Goal: Information Seeking & Learning: Learn about a topic

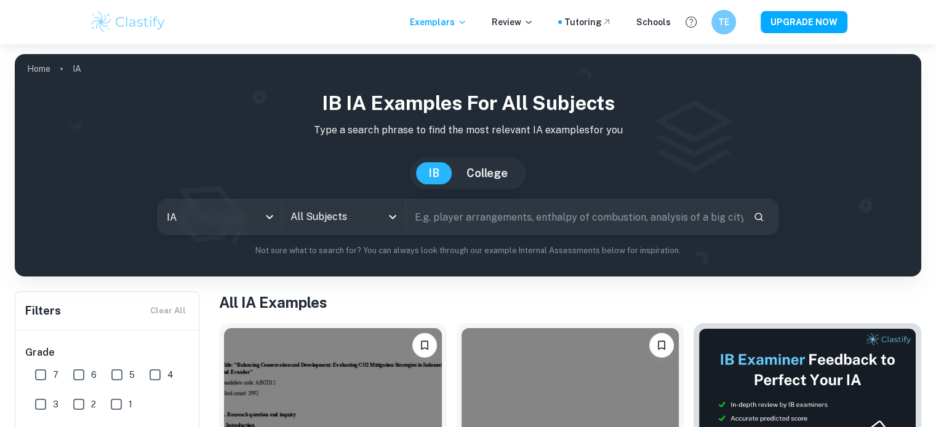
click at [333, 223] on input "All Subjects" at bounding box center [333, 216] width 93 height 23
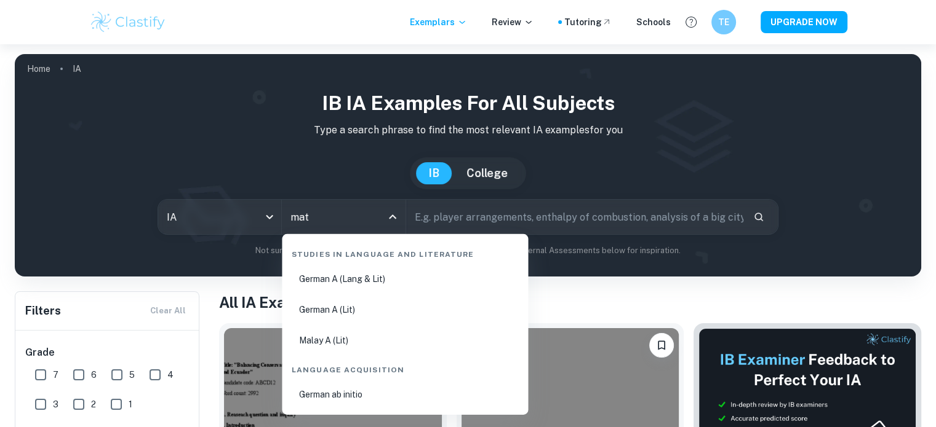
type input "math"
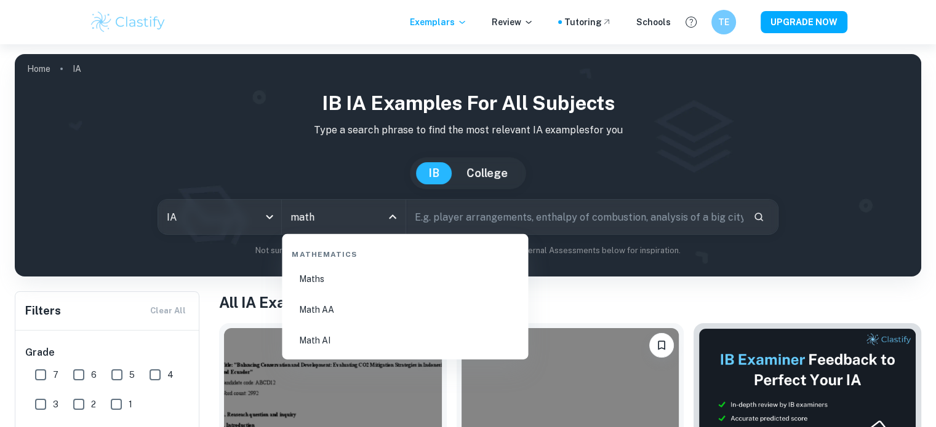
click at [338, 316] on li "Math AA" at bounding box center [405, 310] width 236 height 28
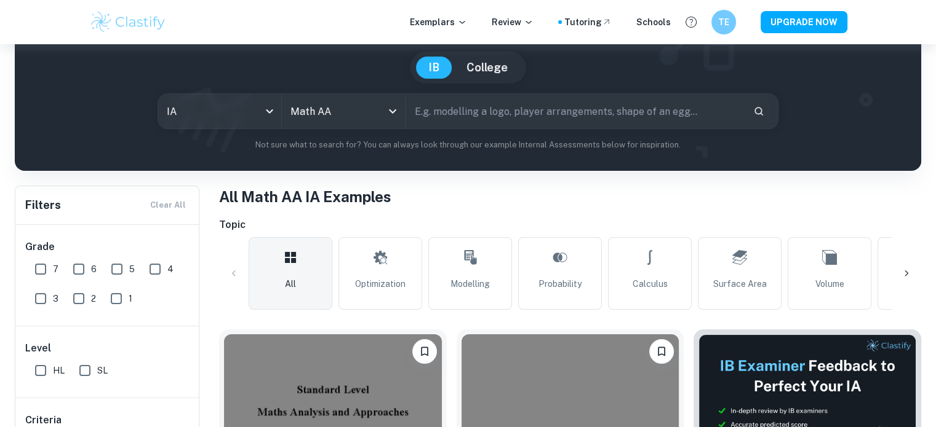
scroll to position [224, 0]
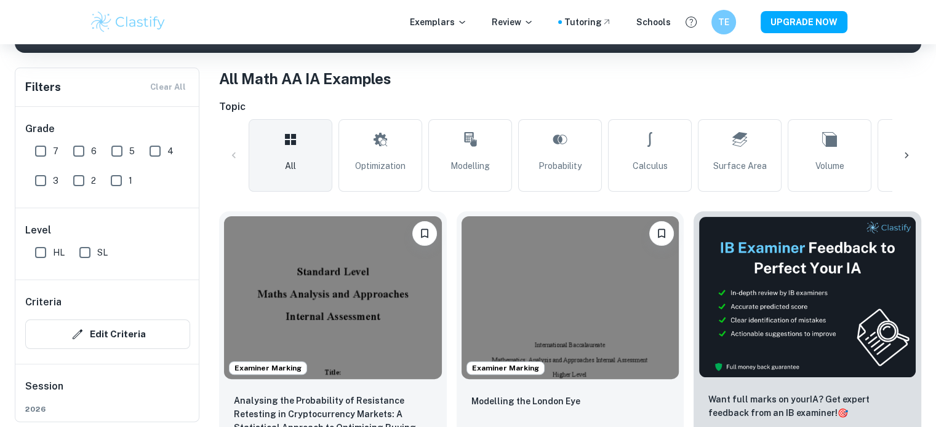
click at [41, 147] on input "7" at bounding box center [40, 151] width 25 height 25
checkbox input "true"
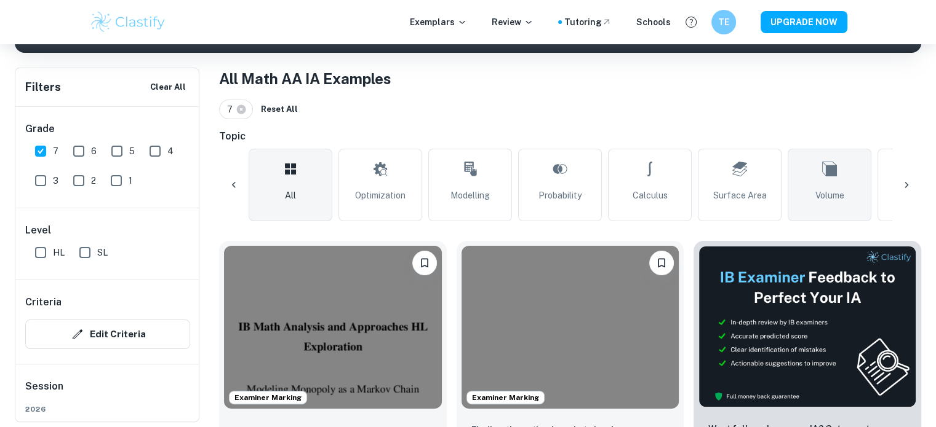
scroll to position [0, 122]
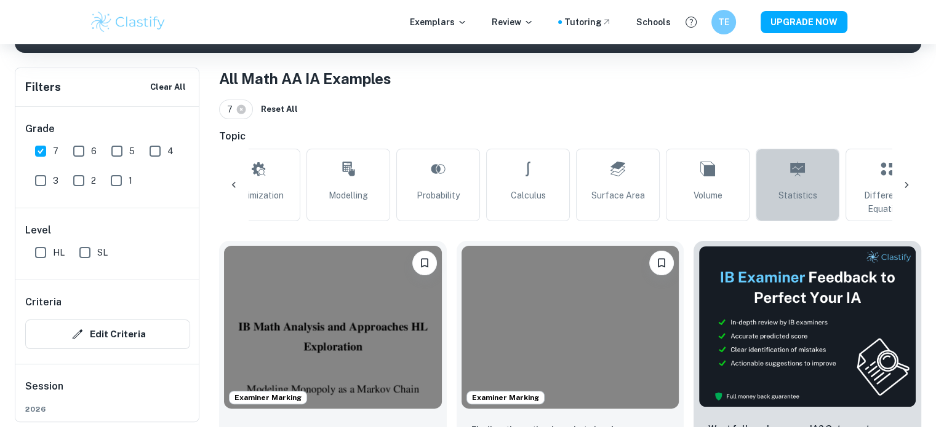
click at [797, 193] on span "Statistics" at bounding box center [797, 196] width 39 height 14
type input "Statistics"
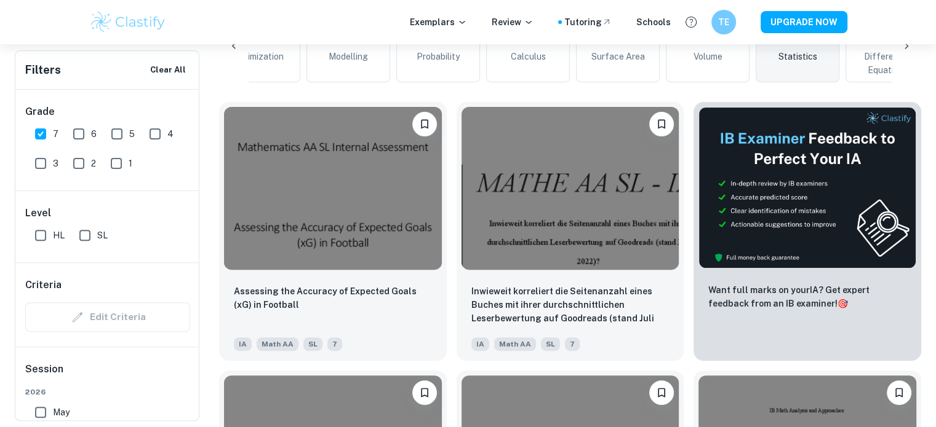
scroll to position [364, 0]
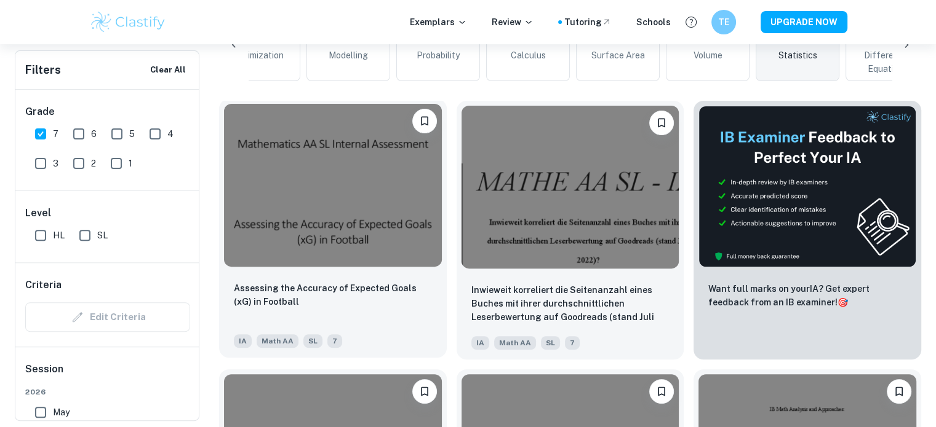
click at [384, 231] on img at bounding box center [333, 185] width 218 height 163
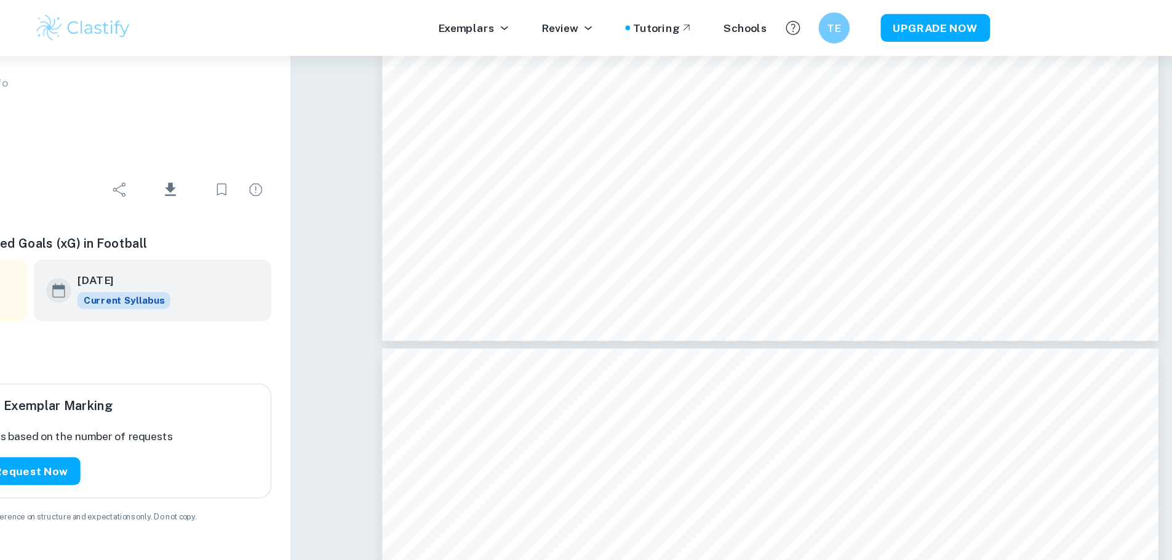
scroll to position [13799, 0]
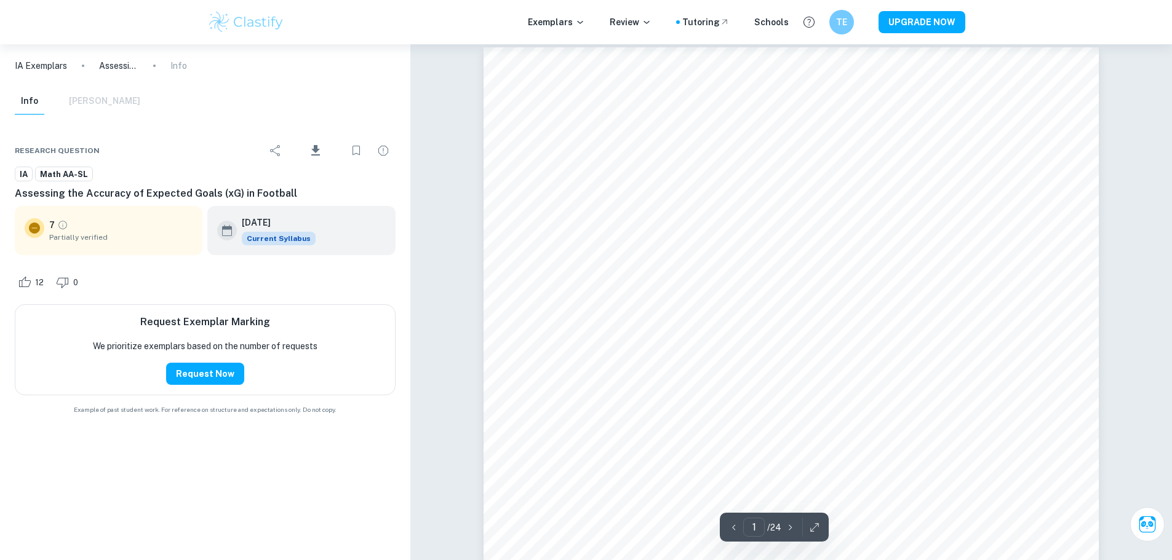
scroll to position [0, 0]
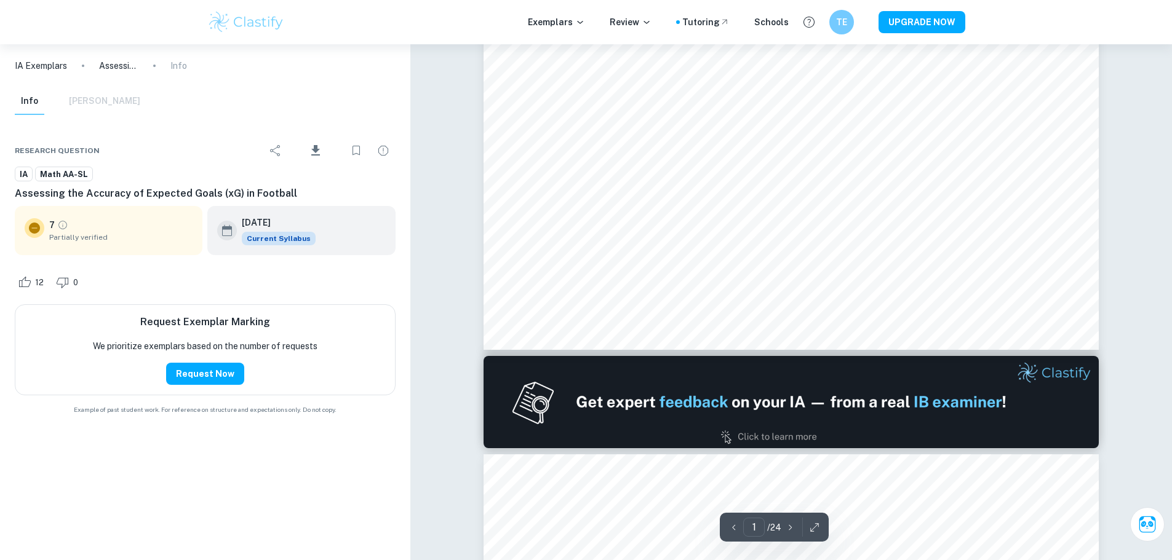
type input "2"
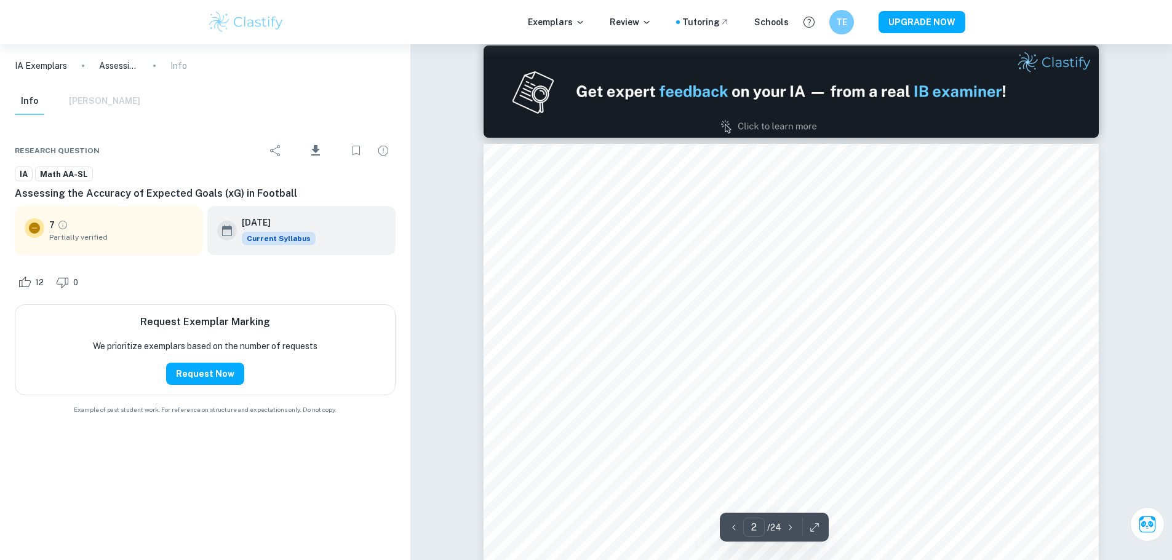
scroll to position [813, 0]
